Goal: Task Accomplishment & Management: Manage account settings

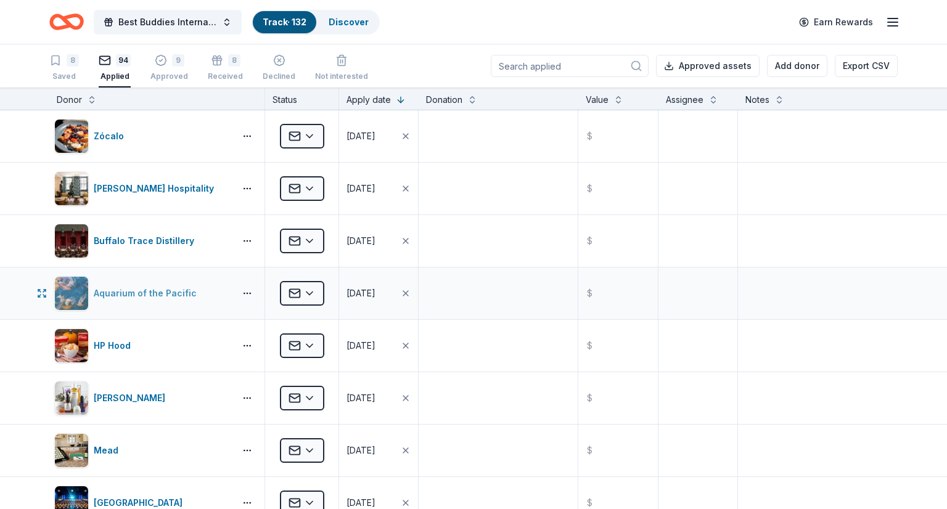
click at [163, 291] on div "Aquarium of the Pacific" at bounding box center [148, 293] width 108 height 15
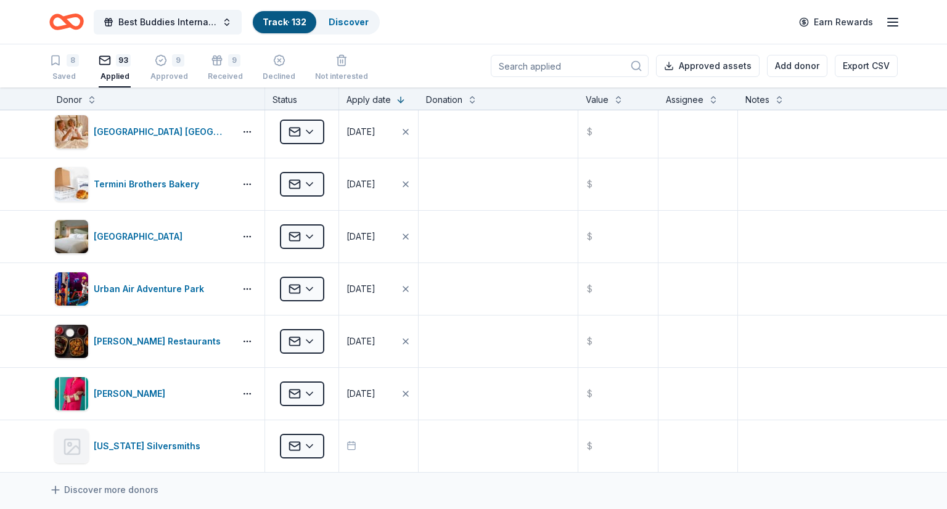
scroll to position [4514, 0]
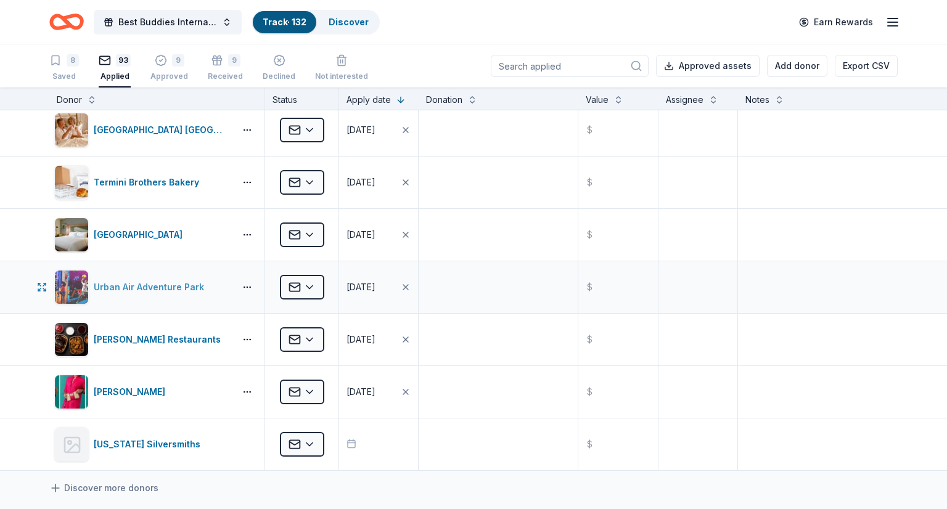
click at [170, 280] on div "Urban Air Adventure Park" at bounding box center [151, 287] width 115 height 15
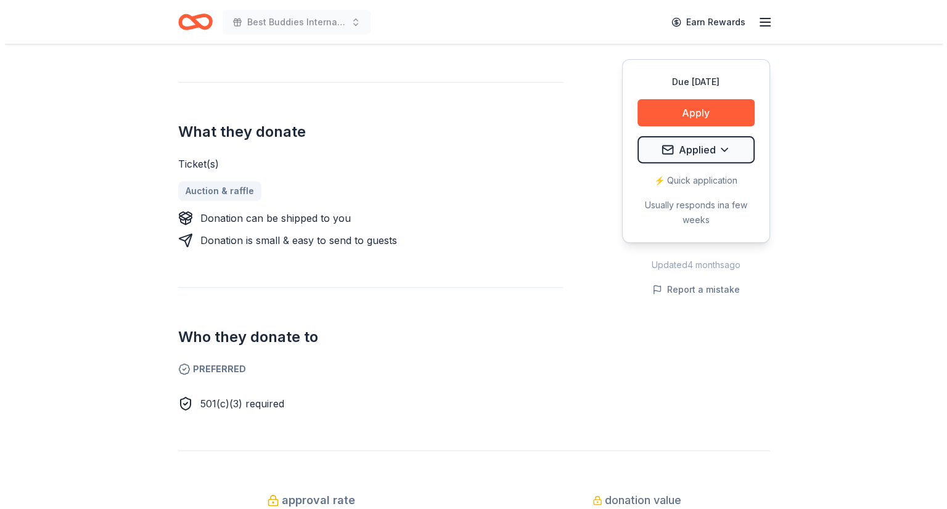
scroll to position [438, 0]
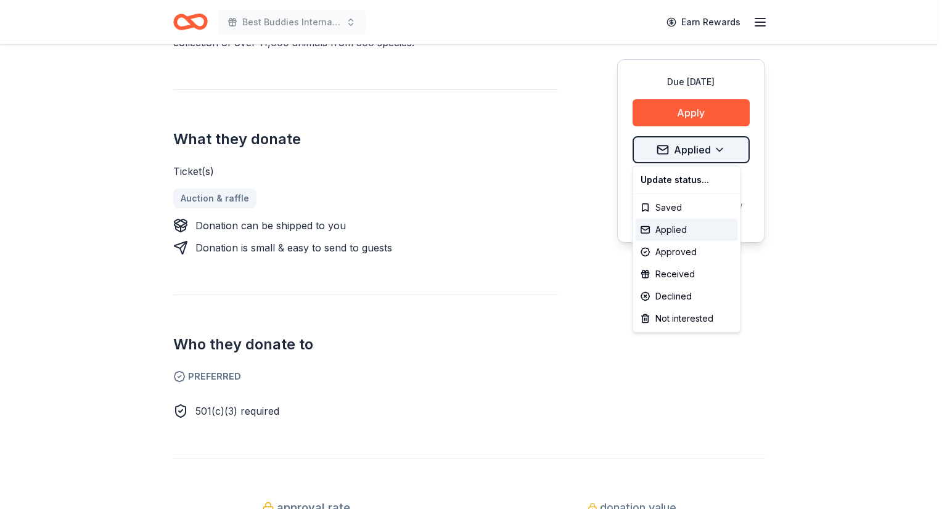
click at [670, 277] on div "Received" at bounding box center [687, 274] width 102 height 22
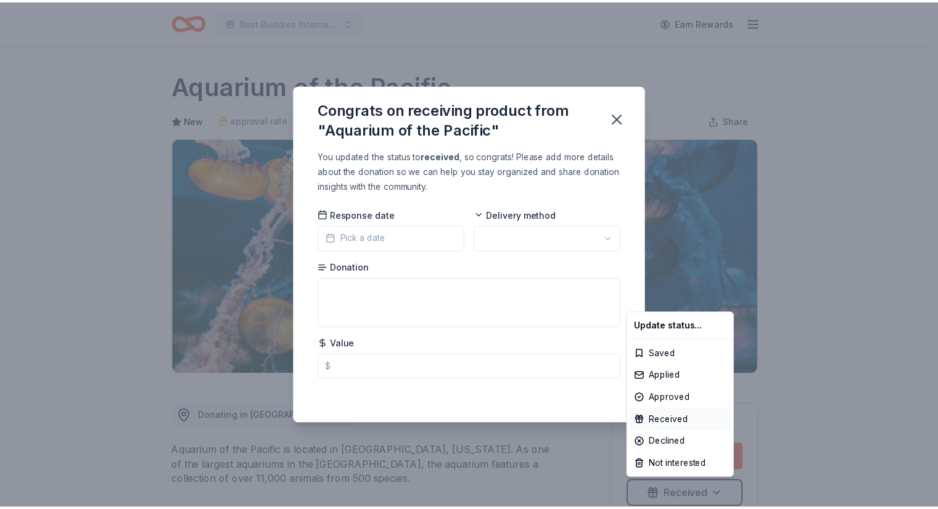
scroll to position [0, 0]
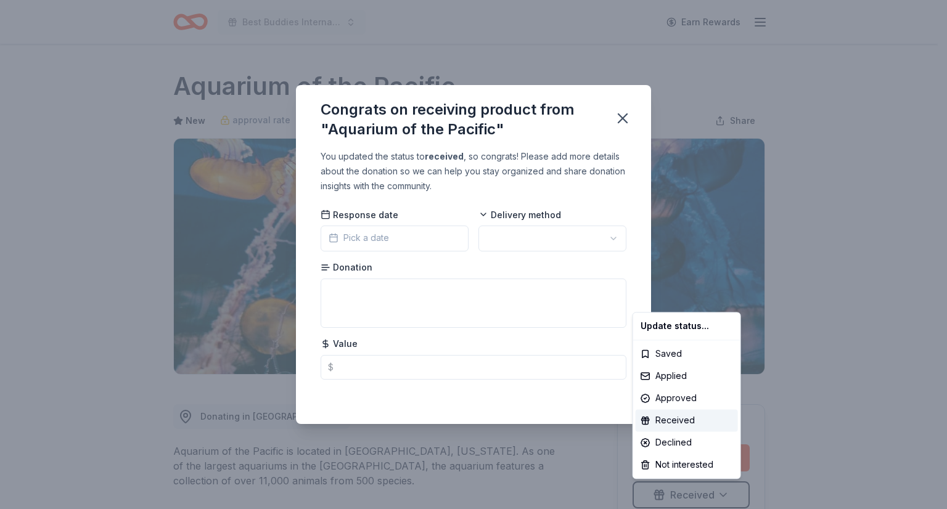
click at [626, 118] on html "Best Buddies International, Sacramento, Champion of the Year Gala Earn Rewards …" at bounding box center [473, 254] width 947 height 509
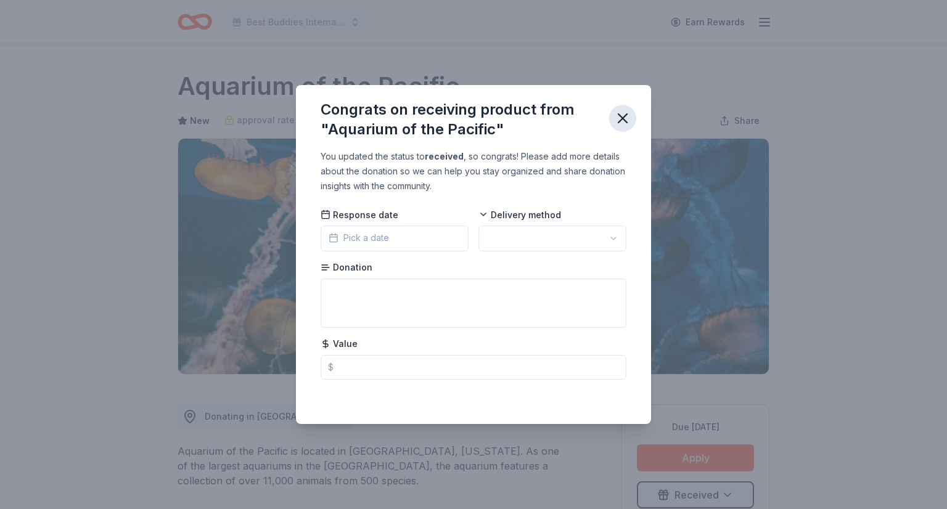
click at [619, 117] on icon "button" at bounding box center [622, 118] width 17 height 17
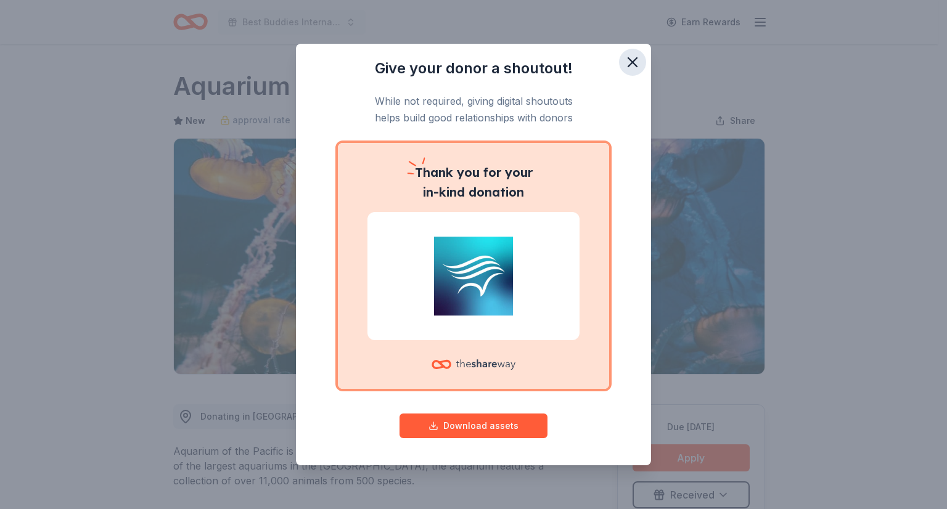
click at [635, 65] on icon "button" at bounding box center [632, 62] width 17 height 17
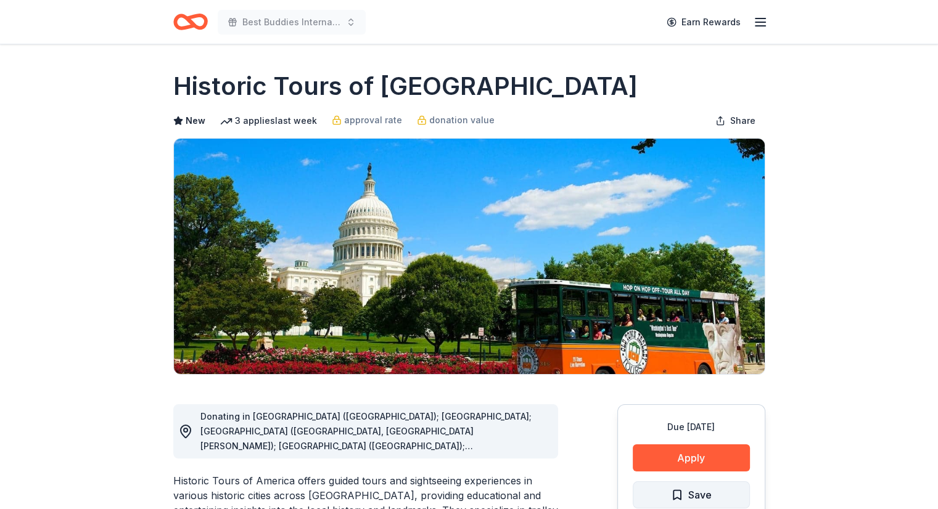
click at [697, 489] on span "Save" at bounding box center [699, 495] width 23 height 16
